Goal: Task Accomplishment & Management: Manage account settings

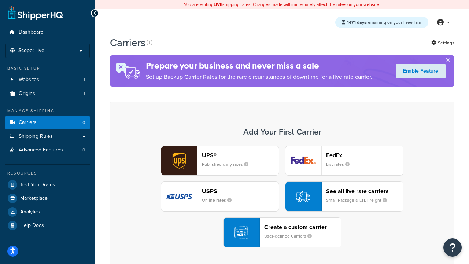
click at [282, 196] on div "UPS® Published daily rates FedEx List rates USPS Online rates See all live rate…" at bounding box center [282, 196] width 329 height 102
click at [364, 155] on header "FedEx" at bounding box center [364, 155] width 77 height 7
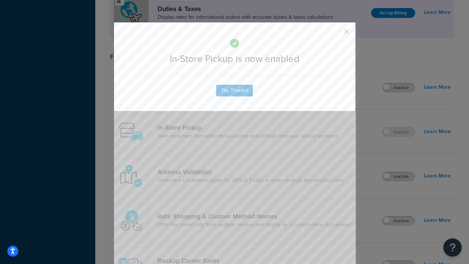
click at [335, 34] on button "button" at bounding box center [336, 34] width 2 height 2
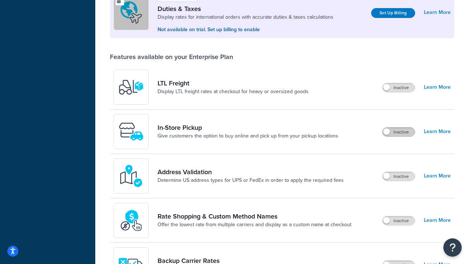
scroll to position [223, 0]
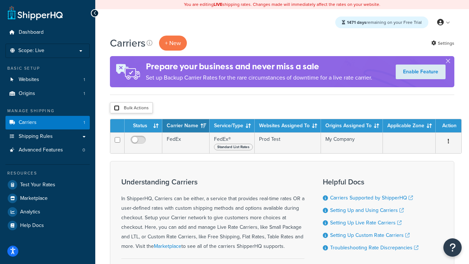
click at [116, 108] on input "checkbox" at bounding box center [116, 107] width 5 height 5
checkbox input "true"
click at [0, 0] on button "Delete" at bounding box center [0, 0] width 0 height 0
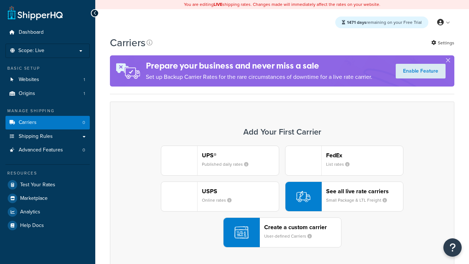
click at [282, 196] on div "UPS® Published daily rates FedEx List rates USPS Online rates See all live rate…" at bounding box center [282, 196] width 329 height 102
click at [364, 155] on header "FedEx" at bounding box center [364, 155] width 77 height 7
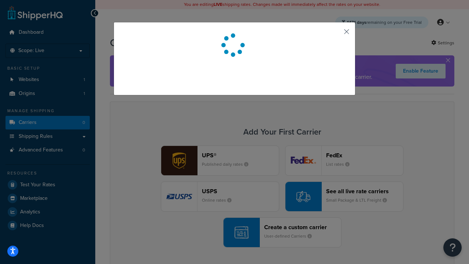
click at [335, 34] on button "button" at bounding box center [336, 34] width 2 height 2
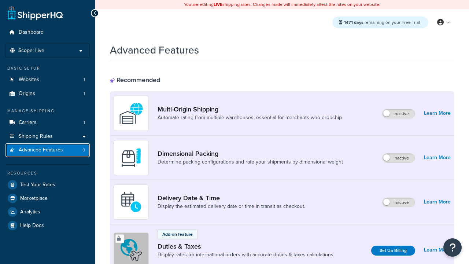
click at [48, 150] on span "Advanced Features" at bounding box center [41, 150] width 44 height 6
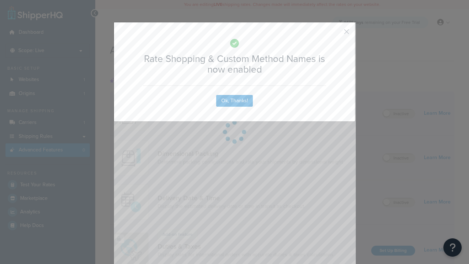
scroll to position [326, 0]
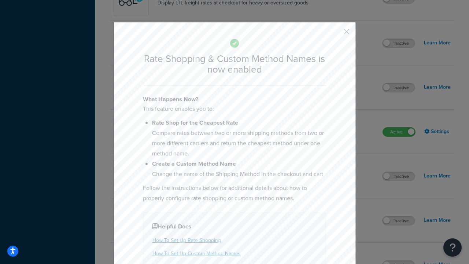
click at [335, 34] on button "button" at bounding box center [336, 34] width 2 height 2
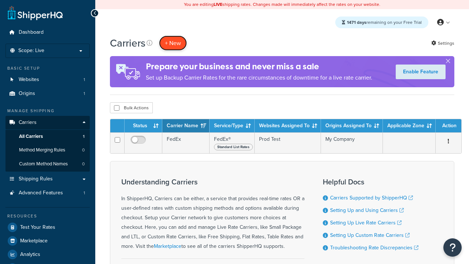
click at [173, 43] on button "+ New" at bounding box center [173, 43] width 28 height 15
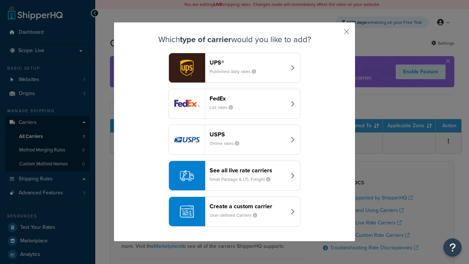
click at [234, 175] on div "See all live rate carriers Small Package & LTL Freight" at bounding box center [247, 176] width 77 height 18
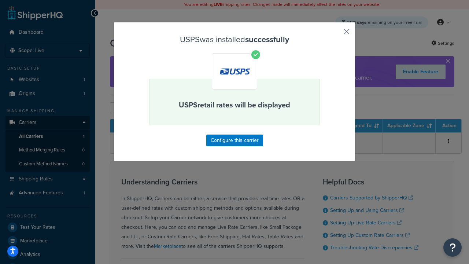
click at [335, 34] on button "button" at bounding box center [336, 34] width 2 height 2
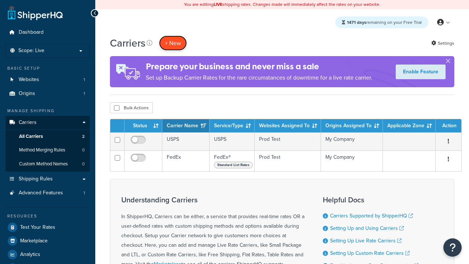
click at [173, 43] on button "+ New" at bounding box center [173, 43] width 28 height 15
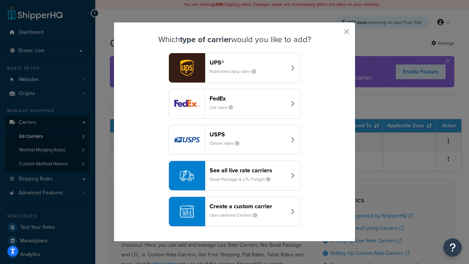
click at [234, 175] on div "See all live rate carriers Small Package & LTL Freight" at bounding box center [247, 176] width 77 height 18
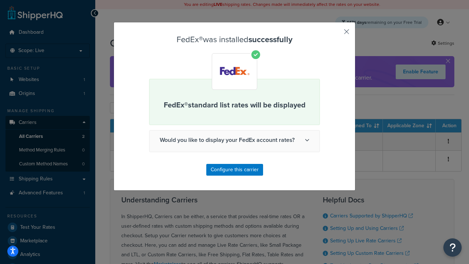
click at [335, 34] on button "button" at bounding box center [336, 34] width 2 height 2
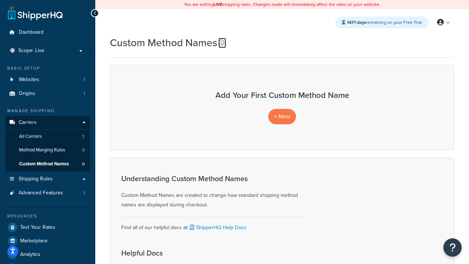
click at [221, 42] on icon at bounding box center [221, 43] width 6 height 6
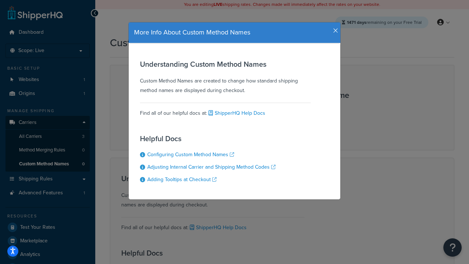
click at [334, 28] on icon "button" at bounding box center [335, 30] width 5 height 7
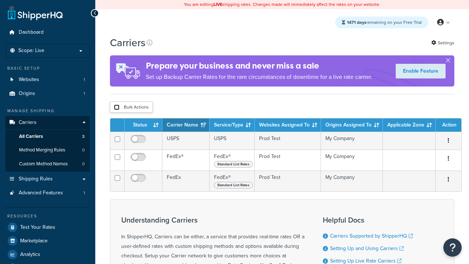
click at [116, 108] on input "checkbox" at bounding box center [116, 106] width 5 height 5
checkbox input "true"
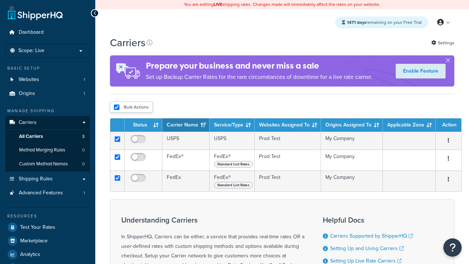
click at [0, 0] on button "Delete" at bounding box center [0, 0] width 0 height 0
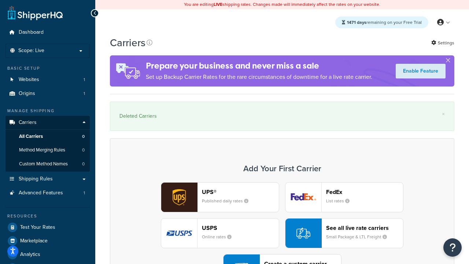
click at [282, 213] on div "UPS® Published daily rates FedEx List rates USPS Online rates See all live rate…" at bounding box center [282, 233] width 329 height 102
click at [282, 260] on div "Create a custom carrier User-defined Carriers" at bounding box center [302, 269] width 77 height 18
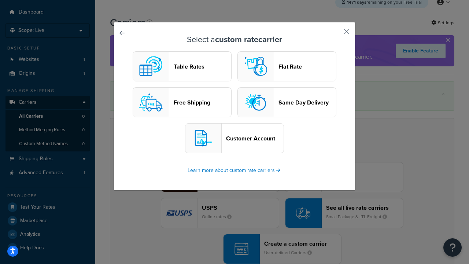
click at [287, 66] on header "Flat Rate" at bounding box center [306, 66] width 57 height 7
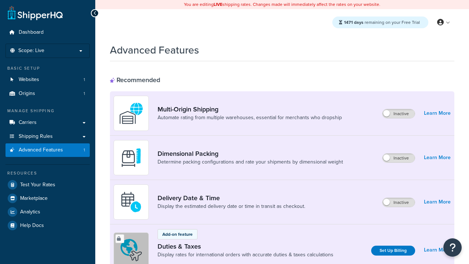
scroll to position [326, 0]
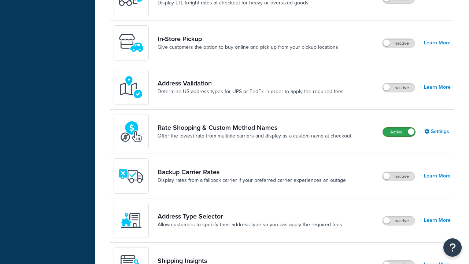
click at [399, 132] on label "Active" at bounding box center [399, 131] width 32 height 9
